Goal: Transaction & Acquisition: Download file/media

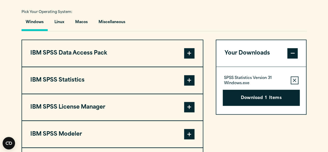
scroll to position [389, 0]
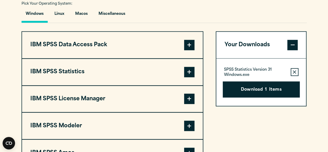
click at [191, 74] on span at bounding box center [189, 72] width 10 height 10
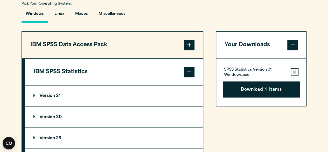
click at [185, 41] on span at bounding box center [189, 45] width 10 height 10
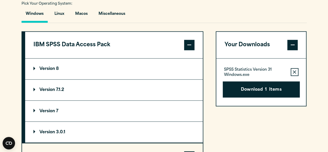
click at [186, 42] on span at bounding box center [189, 45] width 10 height 10
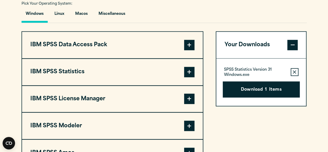
click at [191, 99] on span at bounding box center [189, 98] width 10 height 10
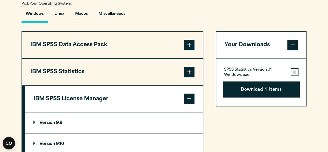
click at [190, 98] on span at bounding box center [189, 98] width 10 height 10
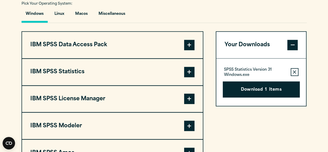
click at [186, 68] on span at bounding box center [189, 72] width 10 height 10
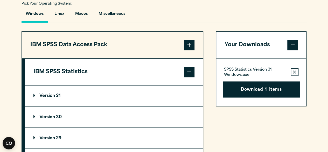
click at [47, 93] on summary "Version 31" at bounding box center [114, 95] width 178 height 21
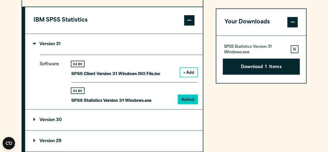
scroll to position [441, 0]
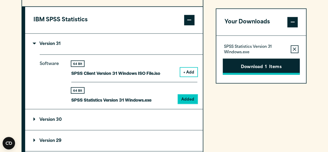
click at [255, 67] on button "Download 1 Items" at bounding box center [261, 66] width 77 height 16
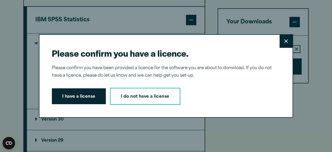
click at [85, 96] on button "I have a license" at bounding box center [79, 96] width 54 height 16
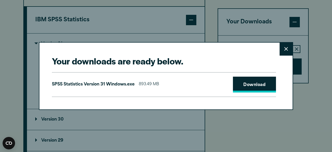
click at [254, 81] on link "Download" at bounding box center [254, 84] width 43 height 16
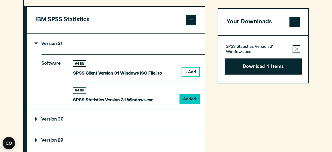
drag, startPoint x: 331, startPoint y: 0, endPoint x: 195, endPoint y: 13, distance: 136.2
click at [194, 13] on div "Your downloads are ready below. Close SPSS Statistics Version 31 Windows.exe 89…" at bounding box center [166, 76] width 332 height 152
